Goal: Check status: Check status

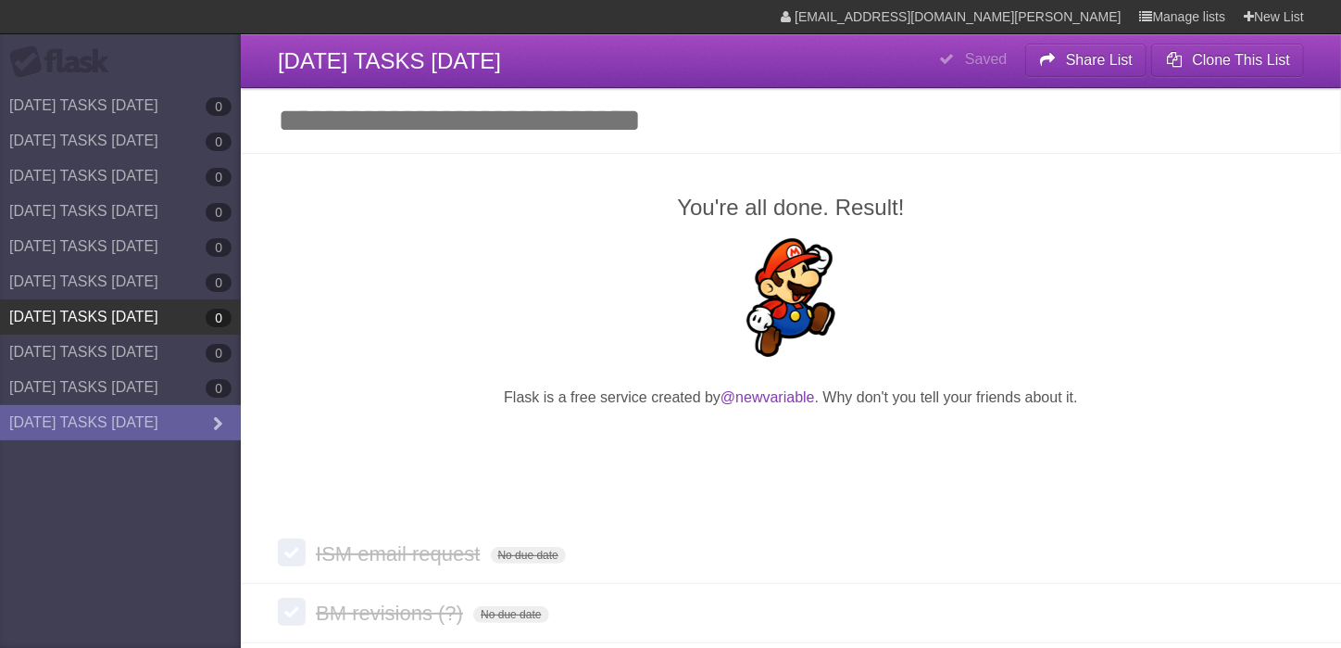
click at [142, 308] on link "[DATE] TASKS [DATE] 0" at bounding box center [120, 316] width 241 height 35
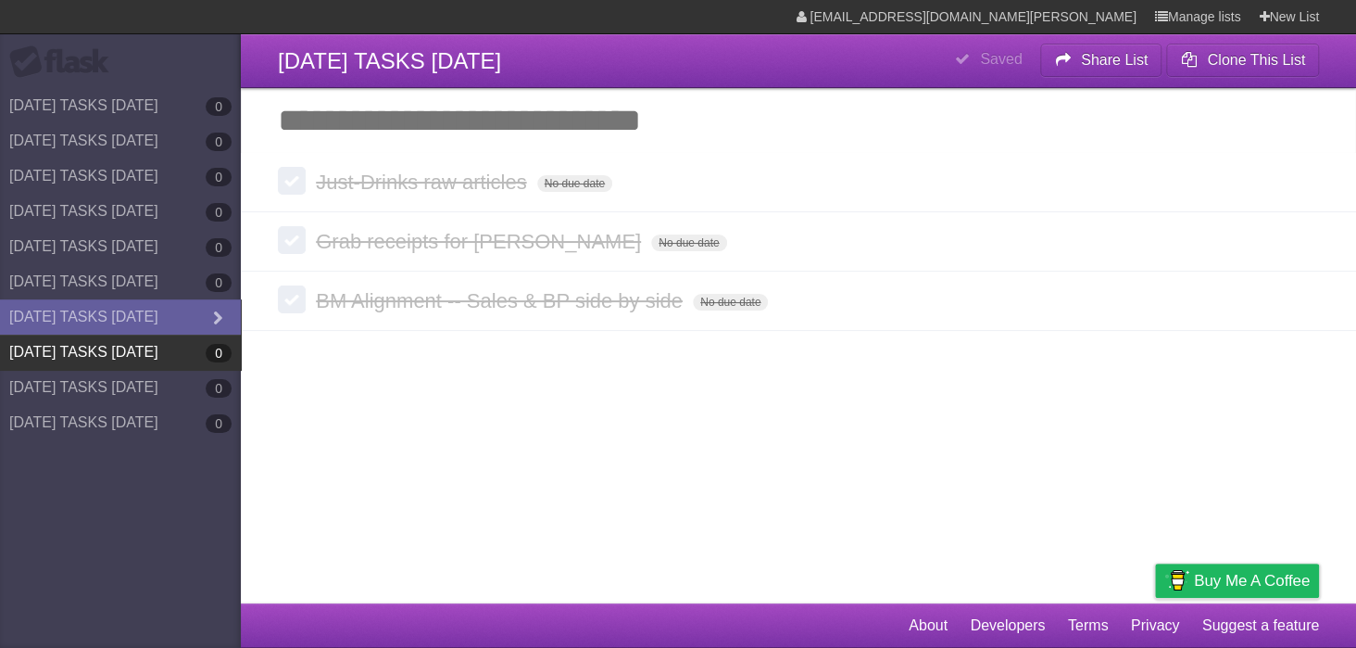
click at [128, 341] on link "[DATE] TASKS [DATE] 0" at bounding box center [120, 351] width 241 height 35
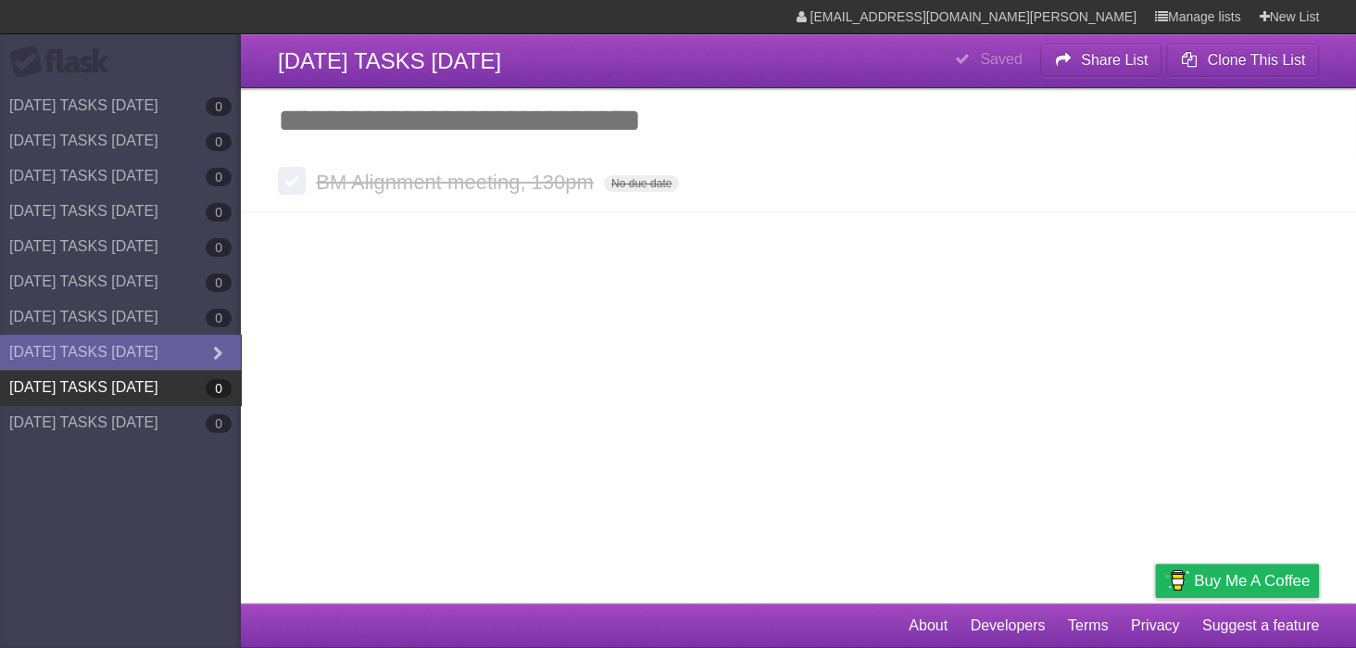
click at [124, 383] on link "[DATE] TASKS [DATE] 0" at bounding box center [120, 387] width 241 height 35
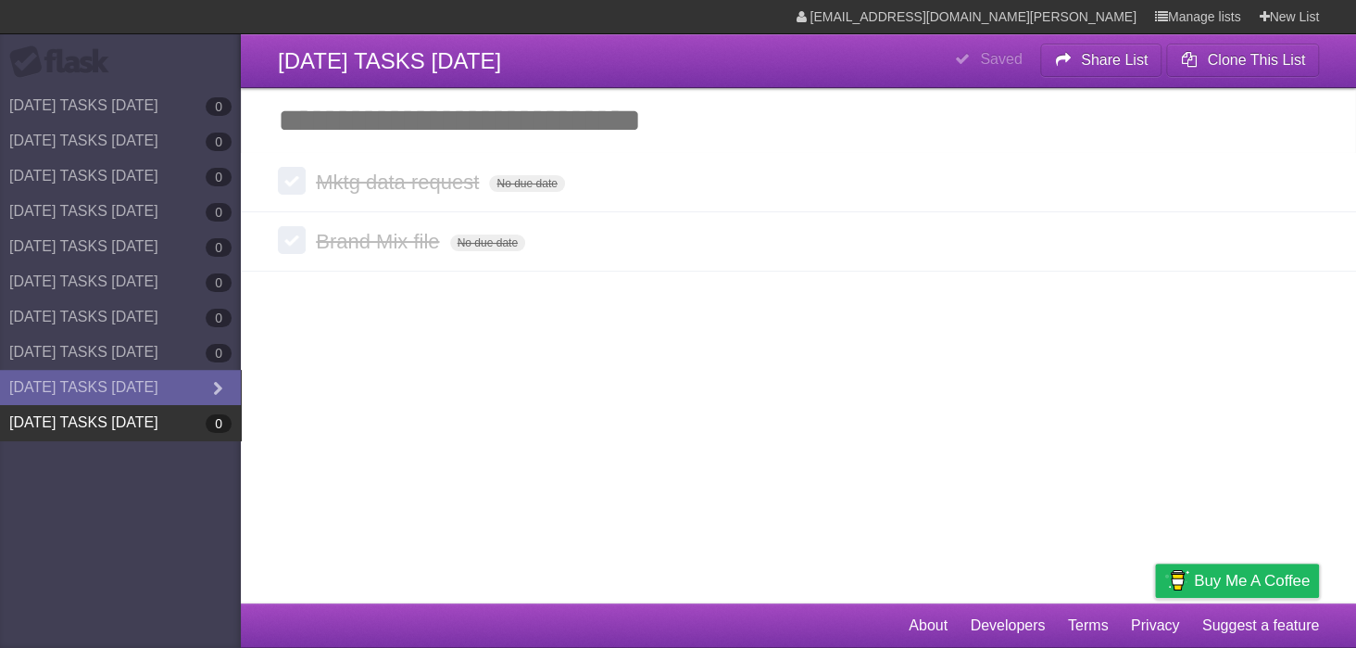
click at [120, 415] on link "[DATE] TASKS [DATE] 0" at bounding box center [120, 422] width 241 height 35
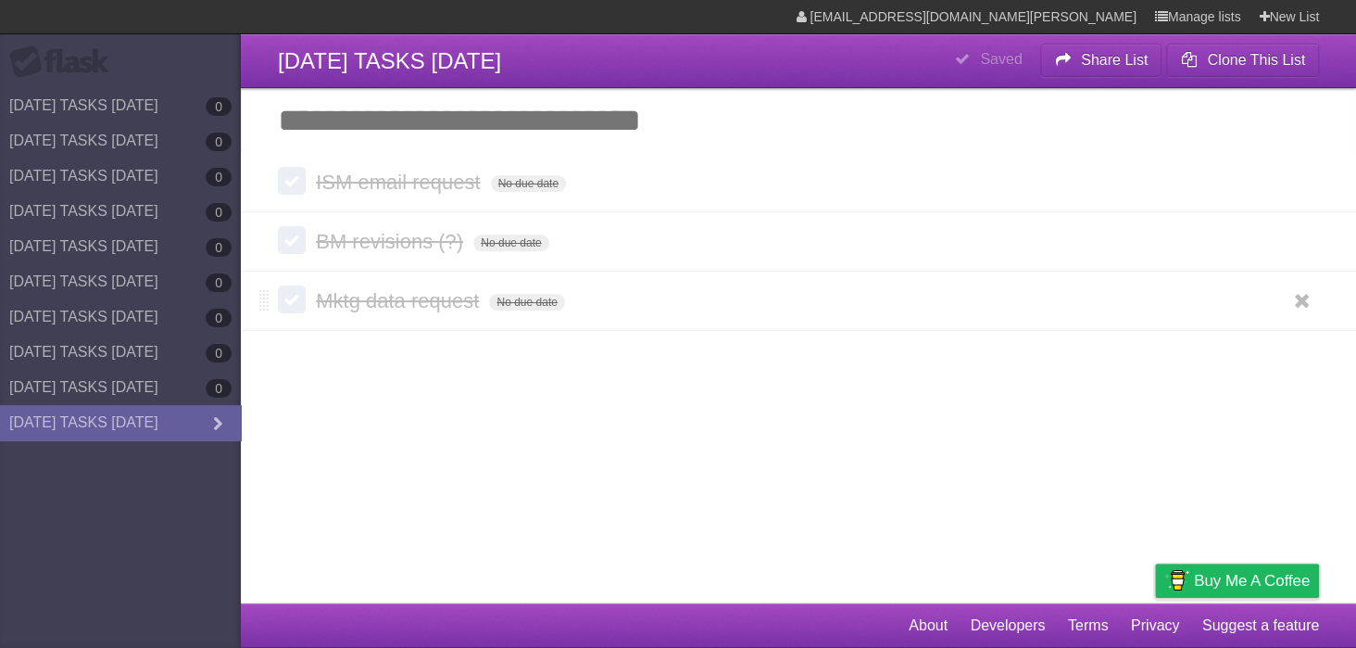
click at [875, 327] on li "Mktg data request No due date White Red Blue Green Purple Orange" at bounding box center [798, 301] width 1115 height 60
